Goal: Check status: Check status

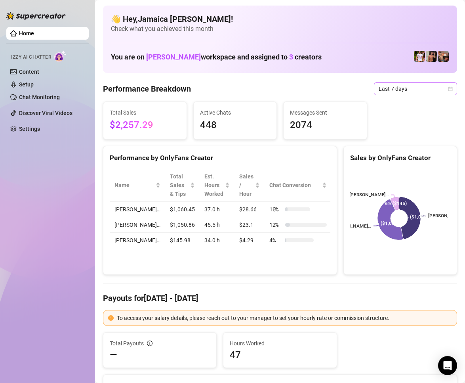
click at [387, 85] on span "Last 7 days" at bounding box center [416, 89] width 74 height 12
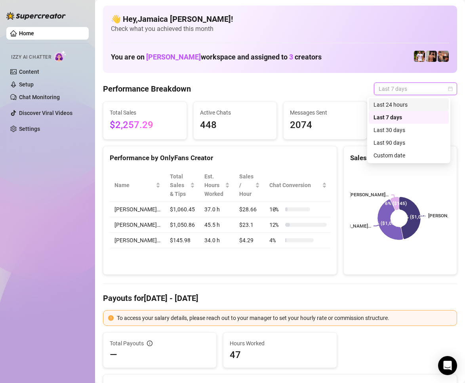
drag, startPoint x: 401, startPoint y: 103, endPoint x: 381, endPoint y: 141, distance: 42.5
click at [401, 103] on div "Last 24 hours" at bounding box center [409, 104] width 71 height 9
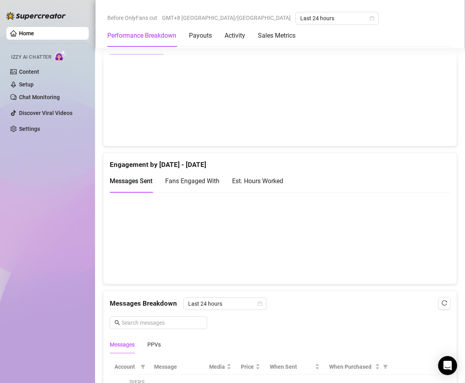
scroll to position [594, 0]
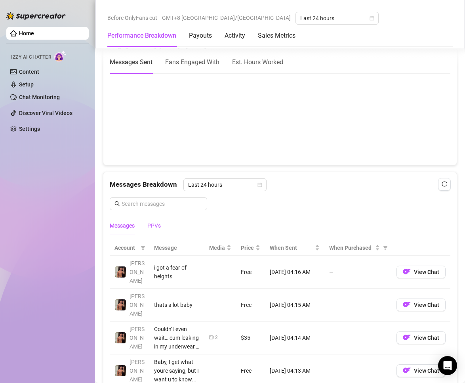
click at [153, 225] on div "PPVs" at bounding box center [153, 225] width 13 height 9
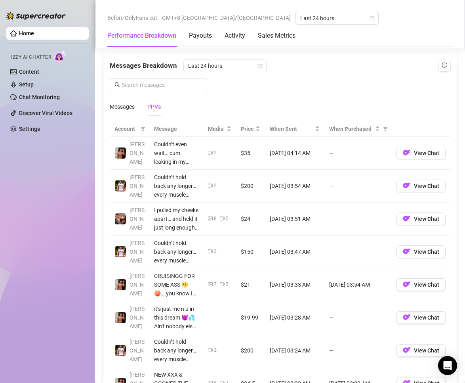
scroll to position [674, 0]
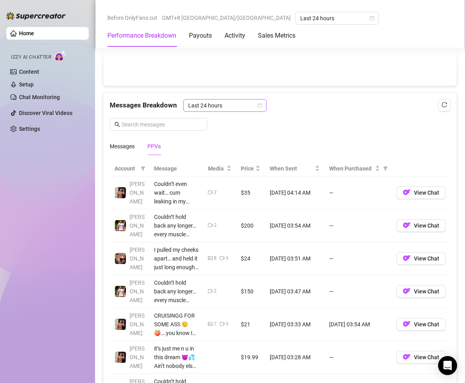
click at [223, 104] on span "Last 24 hours" at bounding box center [225, 105] width 74 height 12
click at [231, 120] on div "Last 24 hours" at bounding box center [224, 121] width 71 height 9
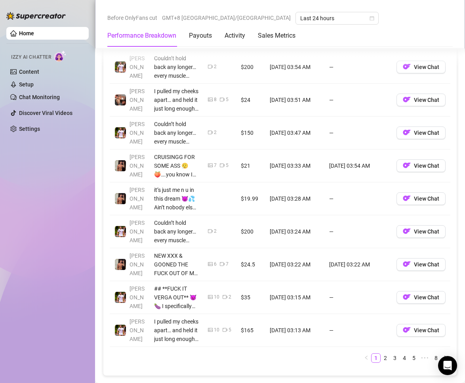
scroll to position [911, 0]
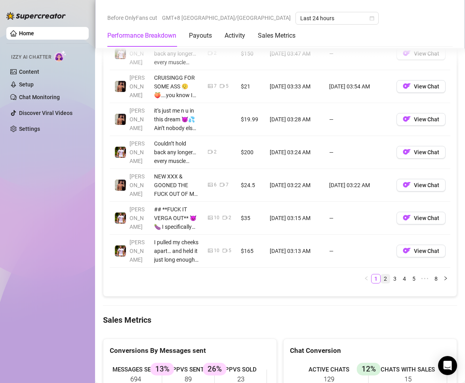
click at [381, 278] on link "2" at bounding box center [385, 278] width 9 height 9
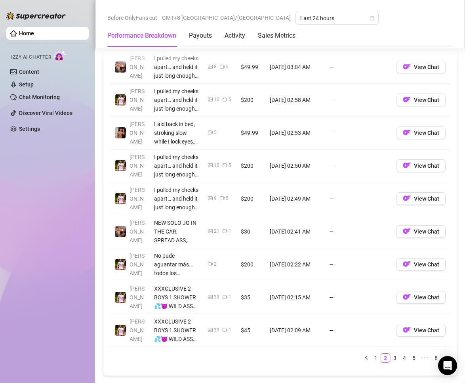
scroll to position [951, 0]
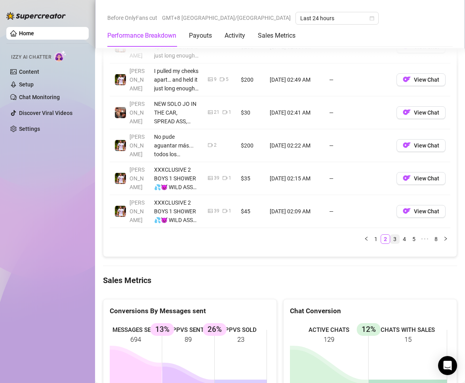
click at [391, 237] on link "3" at bounding box center [395, 239] width 9 height 9
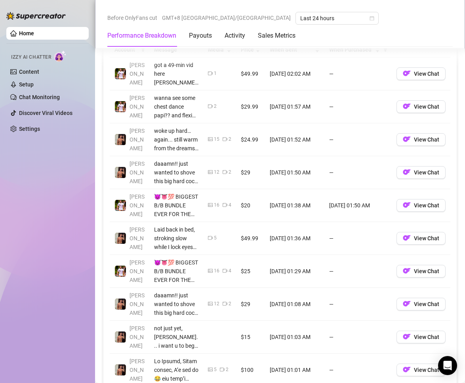
scroll to position [872, 0]
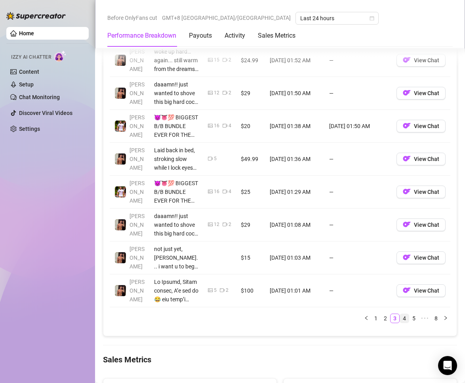
click at [401, 319] on link "4" at bounding box center [404, 318] width 9 height 9
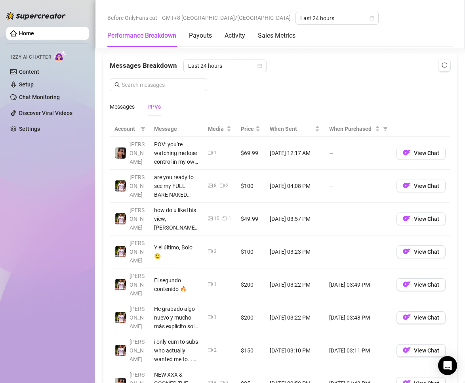
scroll to position [792, 0]
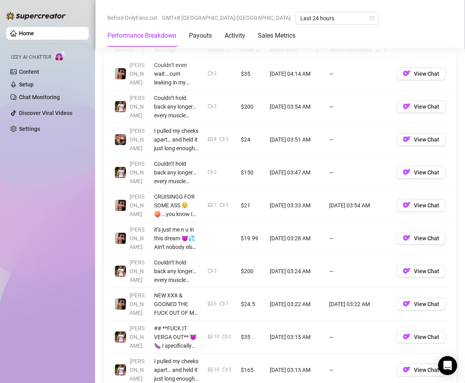
scroll to position [634, 0]
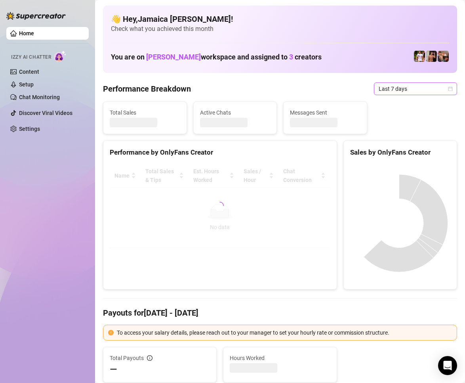
click at [390, 83] on span "Last 7 days" at bounding box center [416, 89] width 74 height 12
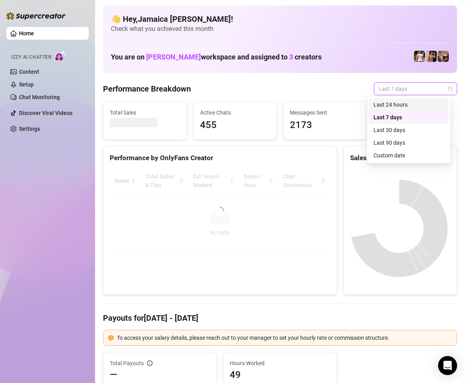
click at [386, 100] on div "Last 24 hours" at bounding box center [409, 104] width 80 height 13
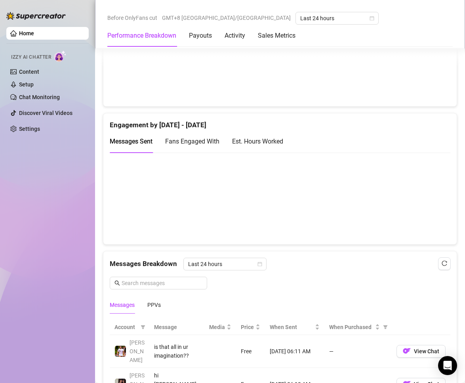
scroll to position [594, 0]
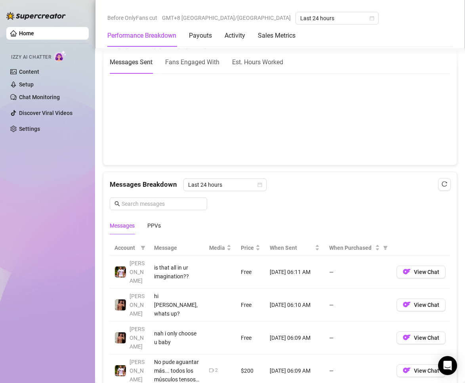
click at [167, 228] on div "Messages PPVs" at bounding box center [280, 225] width 341 height 18
click at [155, 232] on div "PPVs" at bounding box center [153, 225] width 13 height 18
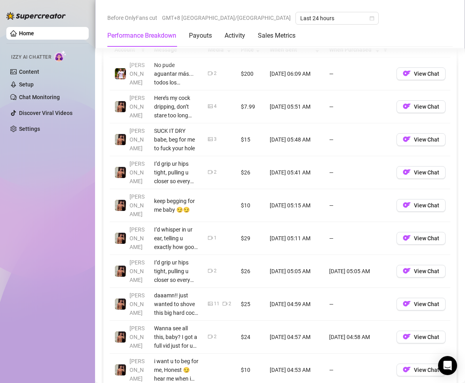
scroll to position [872, 0]
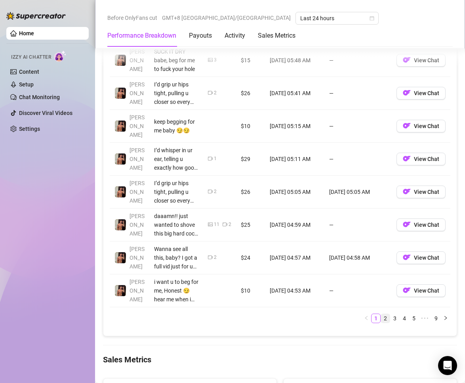
click at [381, 317] on link "2" at bounding box center [385, 318] width 9 height 9
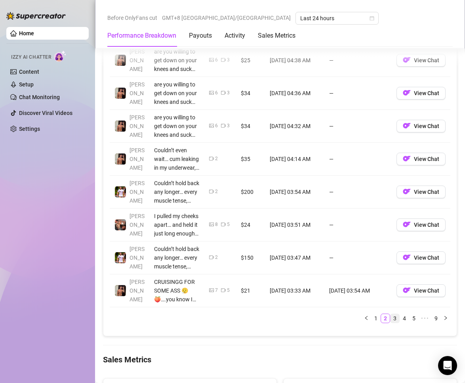
click at [391, 319] on link "3" at bounding box center [395, 318] width 9 height 9
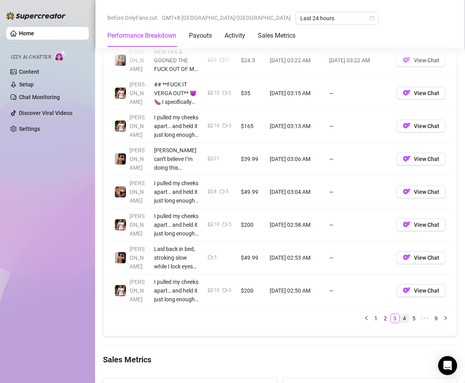
click at [400, 315] on link "4" at bounding box center [404, 318] width 9 height 9
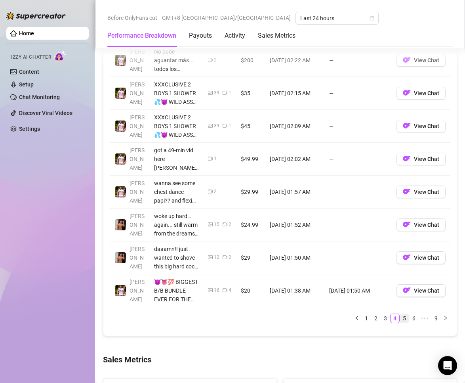
click at [400, 319] on link "5" at bounding box center [404, 318] width 9 height 9
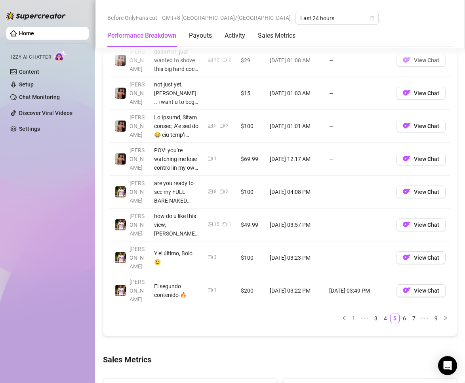
scroll to position [911, 0]
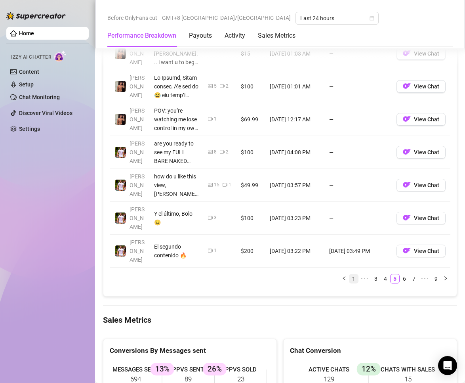
click at [349, 274] on link "1" at bounding box center [353, 278] width 9 height 9
